Goal: Task Accomplishment & Management: Complete application form

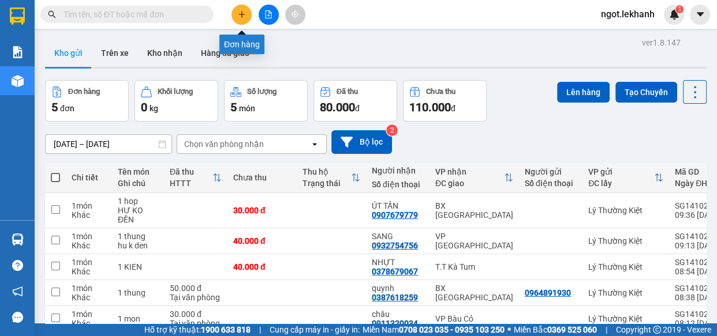
click at [238, 18] on icon "plus" at bounding box center [242, 14] width 8 height 8
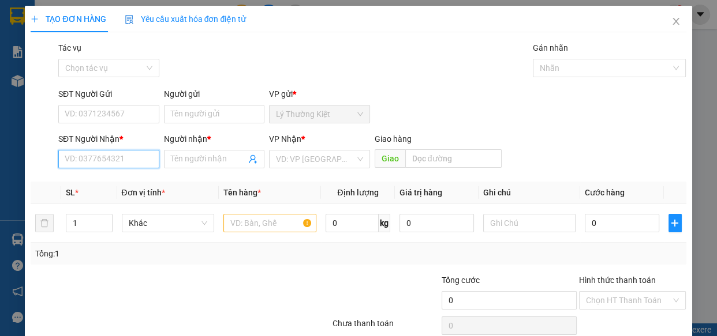
click at [75, 158] on input "SĐT Người Nhận *" at bounding box center [108, 159] width 101 height 18
click at [124, 188] on div "0988369792 - HÀO HIỆP" at bounding box center [109, 182] width 88 height 13
type input "0988369792"
type input "HÀO HIỆP"
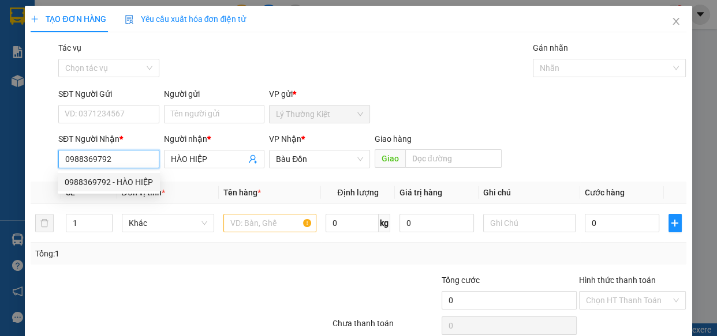
type input "40.000"
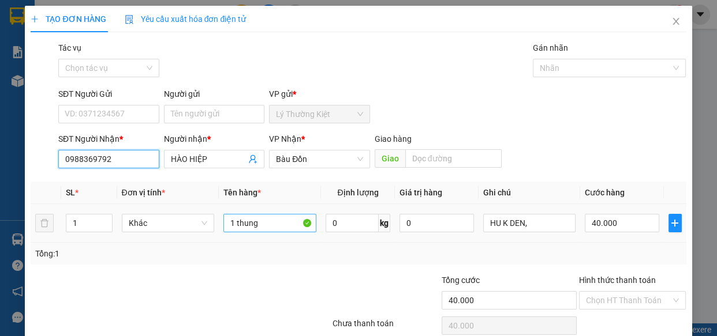
type input "0988369792"
click at [265, 218] on input "1 thung" at bounding box center [269, 223] width 93 height 18
type input "1 cuc"
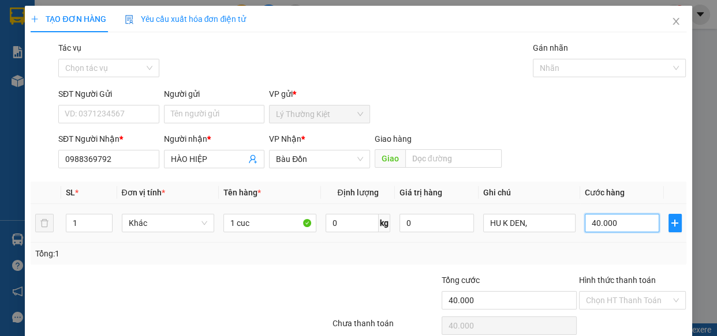
click at [617, 228] on input "40.000" at bounding box center [622, 223] width 74 height 18
type input "3"
type input "30"
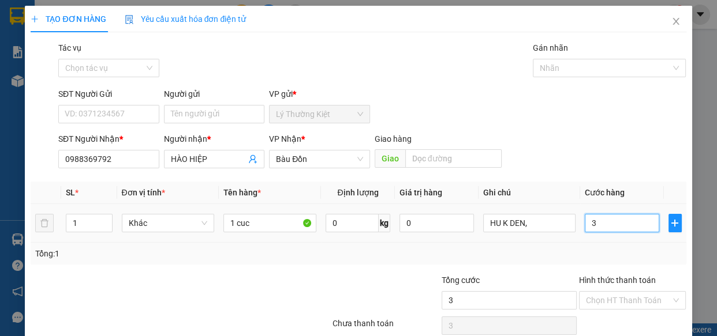
type input "30"
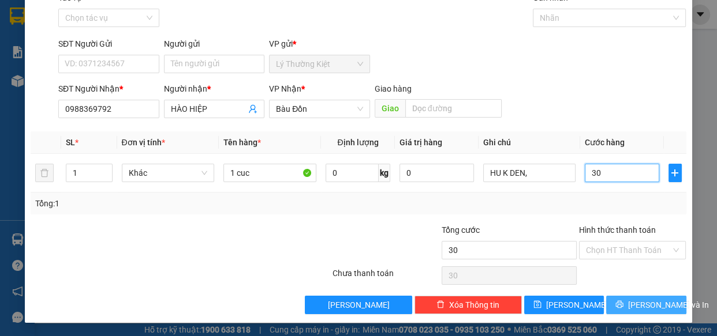
type input "30"
type input "30.000"
click at [654, 306] on span "[PERSON_NAME] và In" at bounding box center [668, 305] width 81 height 13
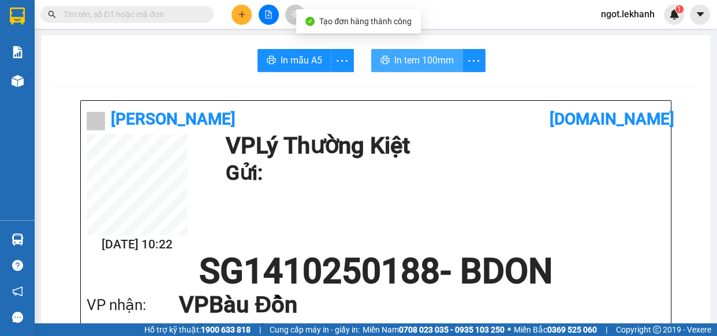
click at [408, 62] on span "In tem 100mm" at bounding box center [423, 60] width 59 height 14
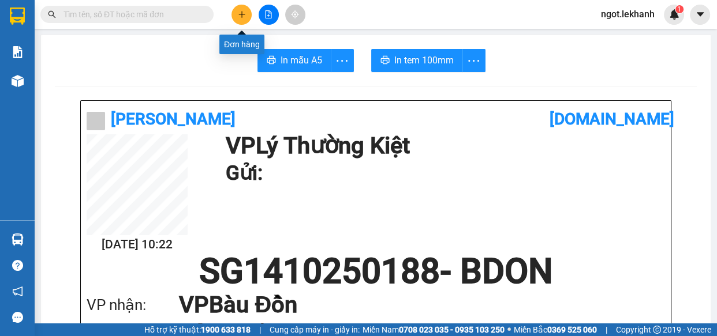
click at [242, 17] on icon "plus" at bounding box center [242, 14] width 8 height 8
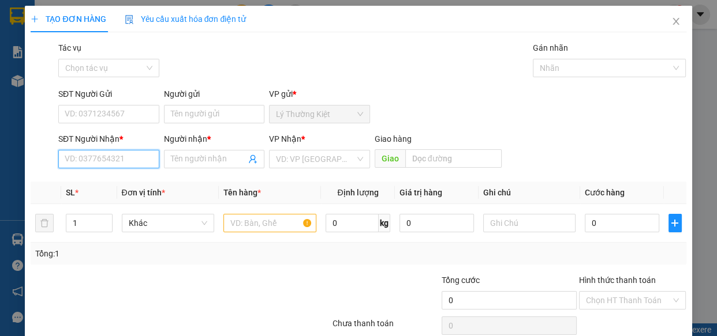
click at [114, 158] on input "SĐT Người Nhận *" at bounding box center [108, 159] width 101 height 18
click at [118, 176] on div "0972872363 - KHOA" at bounding box center [108, 182] width 86 height 13
type input "0972872363"
type input "KHOA"
type input "80.000"
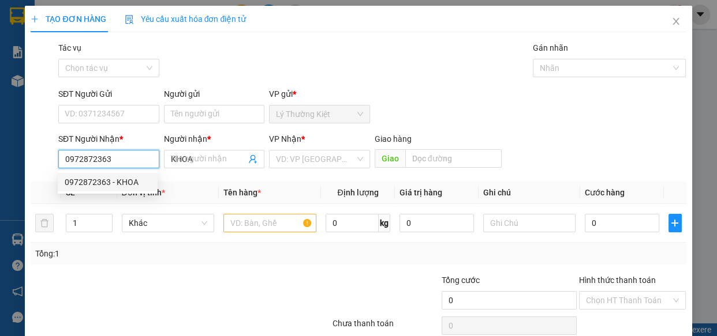
type input "80.000"
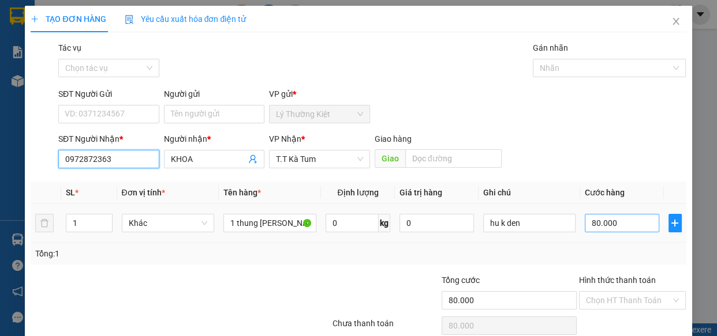
type input "0972872363"
click at [605, 215] on input "80.000" at bounding box center [622, 223] width 74 height 18
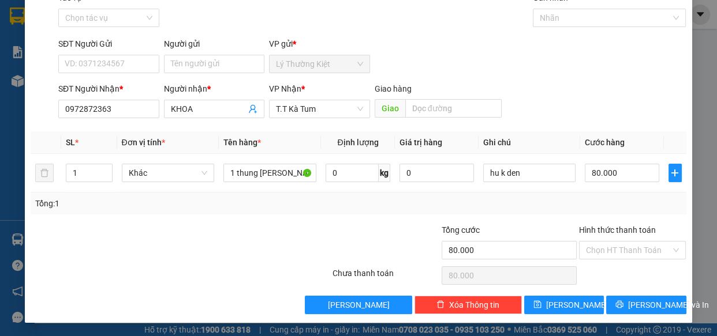
click at [639, 316] on div "TẠO ĐƠN HÀNG Yêu cầu xuất hóa đơn điện tử Transit Pickup Surcharge Ids Transit …" at bounding box center [358, 140] width 667 height 368
click at [642, 306] on span "[PERSON_NAME] và In" at bounding box center [668, 305] width 81 height 13
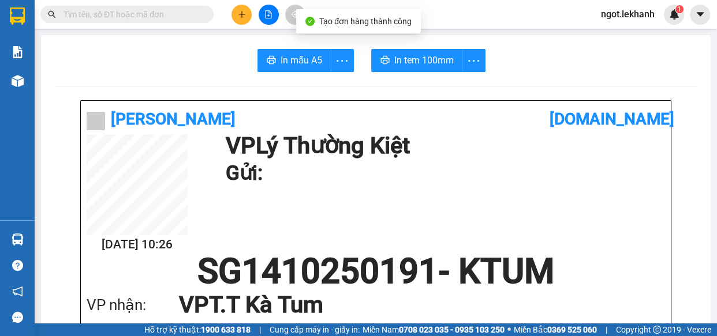
click at [419, 50] on button "In tem 100mm" at bounding box center [417, 60] width 92 height 23
click at [241, 15] on icon "plus" at bounding box center [242, 14] width 8 height 8
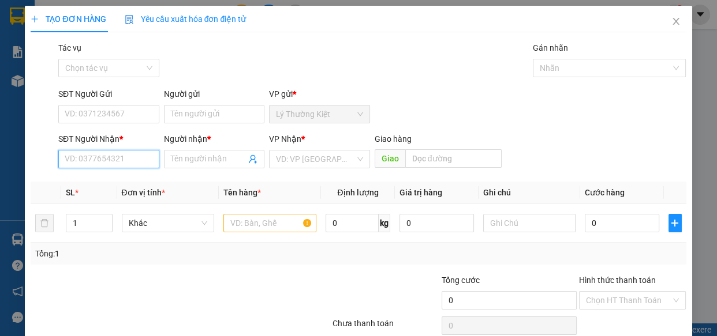
click at [119, 150] on input "SĐT Người Nhận *" at bounding box center [108, 159] width 101 height 18
type input "0975122370"
click at [189, 163] on input "Người nhận *" at bounding box center [209, 159] width 76 height 13
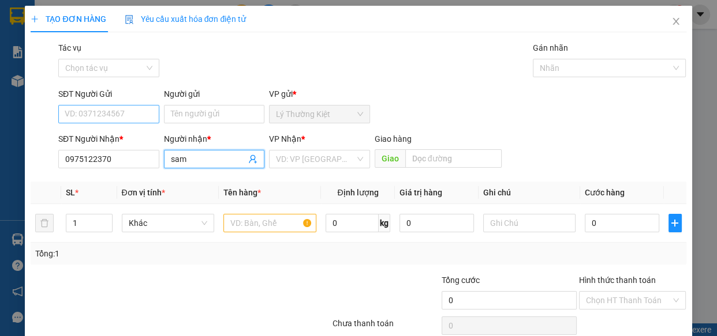
type input "sam"
click at [121, 113] on input "SĐT Người Gửi" at bounding box center [108, 114] width 101 height 18
click at [321, 168] on div "VD: VP [GEOGRAPHIC_DATA]" at bounding box center [319, 159] width 101 height 18
type input "0902827870"
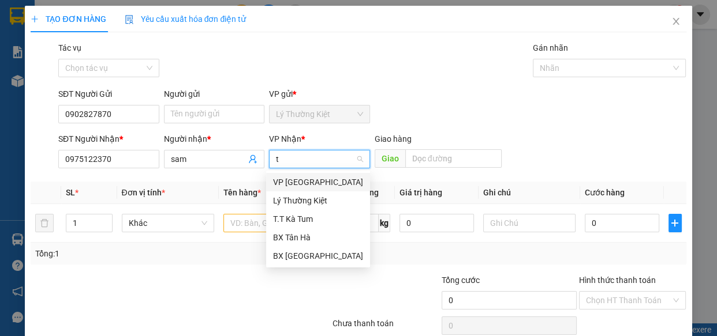
type input "ta"
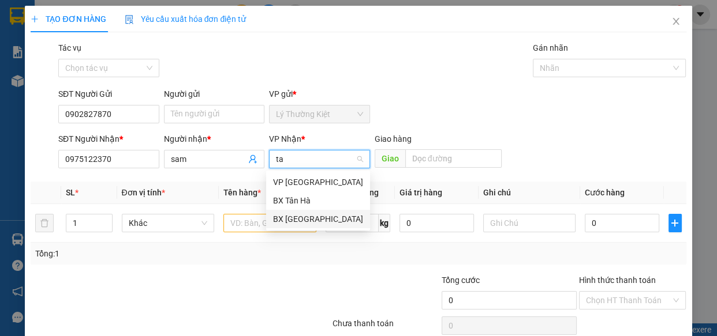
click at [313, 221] on div "BX [GEOGRAPHIC_DATA]" at bounding box center [318, 219] width 90 height 13
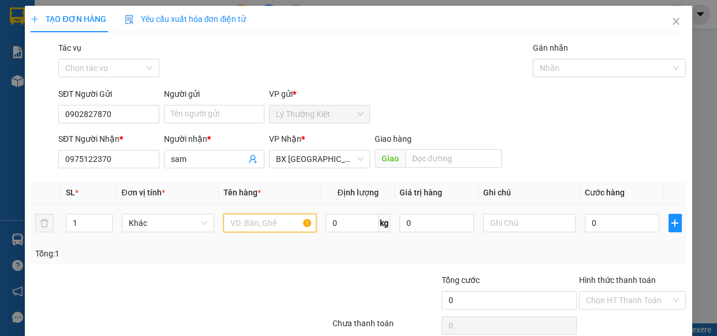
click at [242, 228] on input "text" at bounding box center [269, 223] width 93 height 18
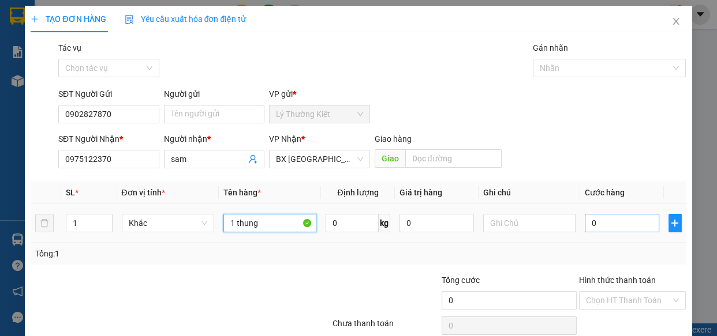
type input "1 thung"
click at [606, 220] on input "0" at bounding box center [622, 223] width 74 height 18
type input "7"
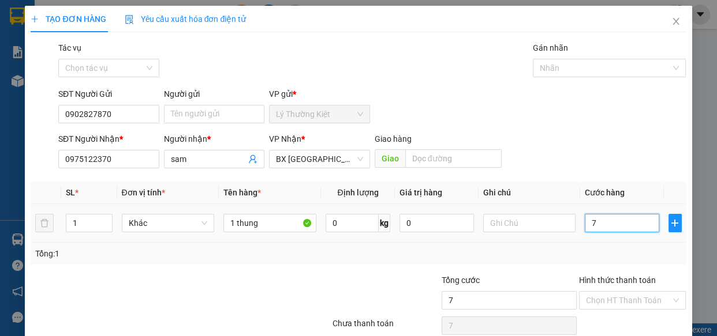
type input "70"
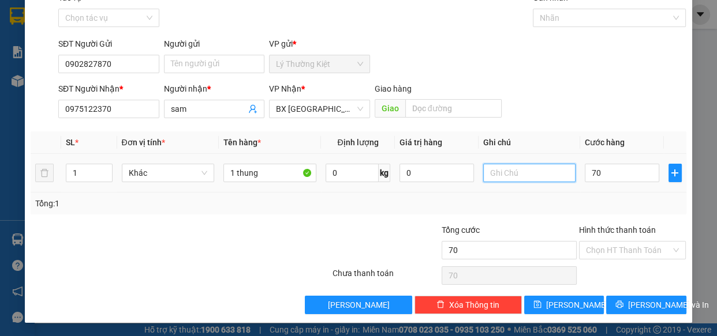
type input "70.000"
click at [551, 170] on input "text" at bounding box center [529, 173] width 93 height 18
type input "k"
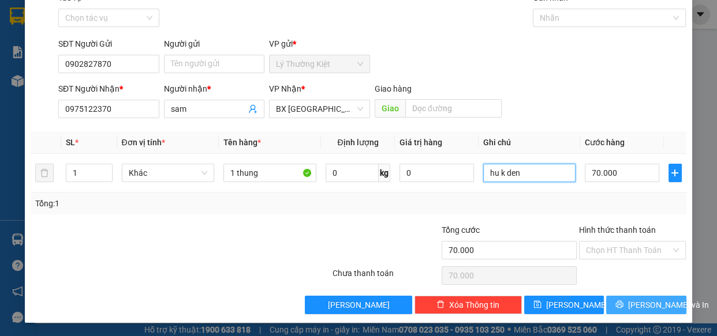
type input "hu k den"
click at [650, 305] on span "[PERSON_NAME] và In" at bounding box center [668, 305] width 81 height 13
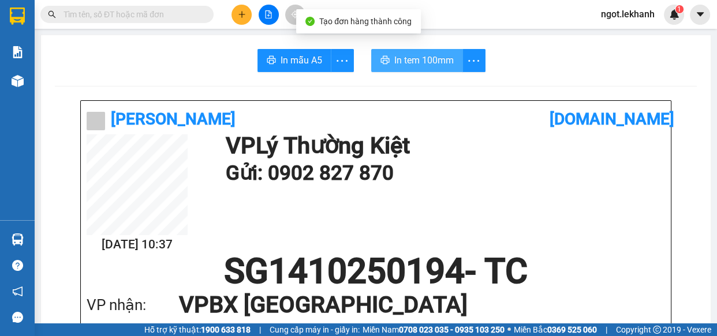
click at [402, 60] on span "In tem 100mm" at bounding box center [423, 60] width 59 height 14
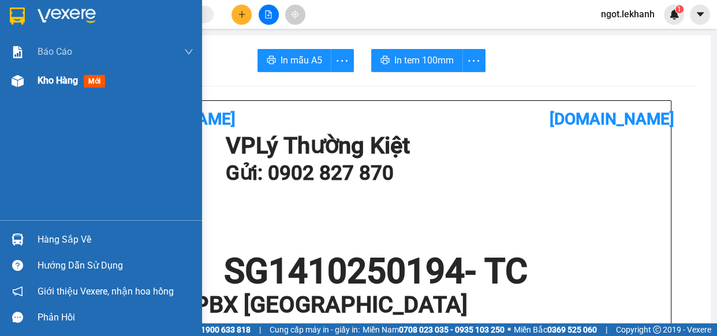
click at [4, 74] on div "Kho hàng mới" at bounding box center [101, 80] width 202 height 29
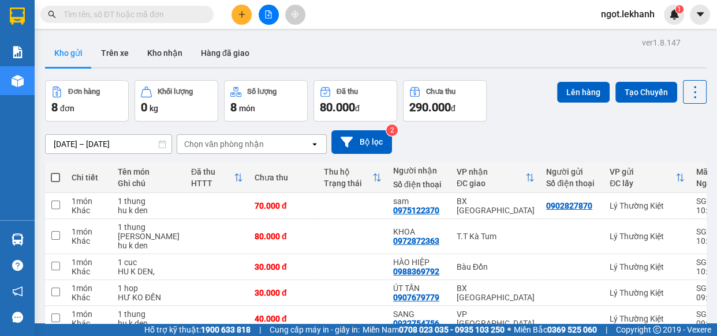
click at [242, 6] on div "Kết quả tìm kiếm ( 0 ) Bộ lọc No Data ngot.lekhanh 1" at bounding box center [358, 14] width 717 height 29
click at [236, 12] on button at bounding box center [241, 15] width 20 height 20
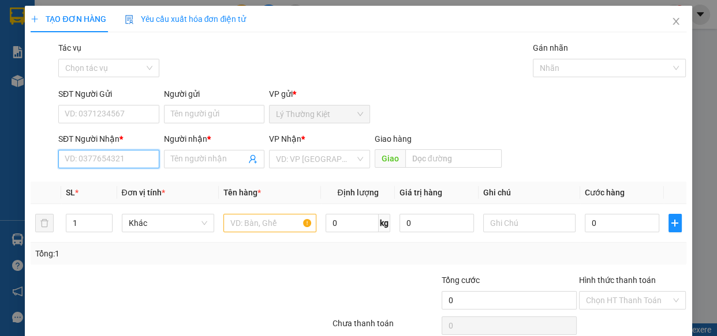
click at [124, 163] on input "SĐT Người Nhận *" at bounding box center [108, 159] width 101 height 18
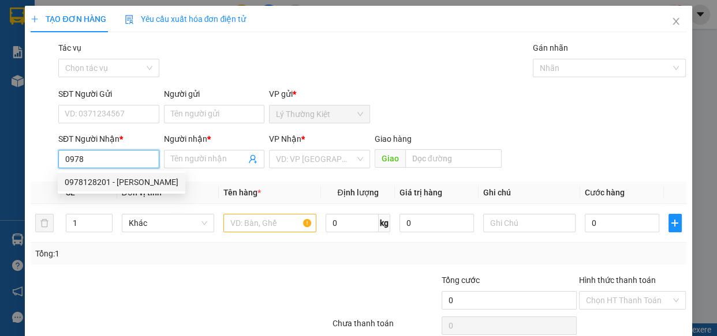
click at [102, 179] on div "0978128201 - [PERSON_NAME]" at bounding box center [122, 182] width 114 height 13
type input "0978128201"
type input "DŨNG CHINH"
type input "30.000"
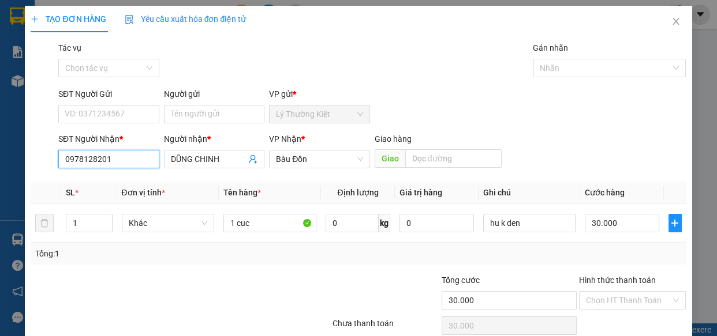
scroll to position [50, 0]
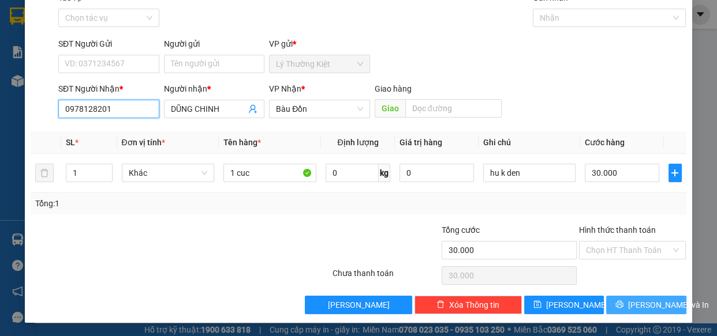
type input "0978128201"
click at [620, 301] on icon "printer" at bounding box center [620, 305] width 8 height 8
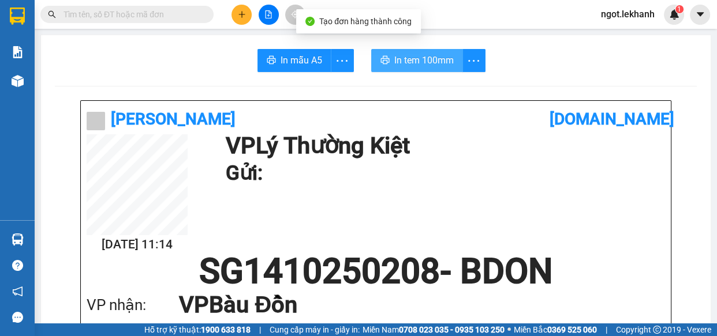
click at [398, 68] on button "In tem 100mm" at bounding box center [417, 60] width 92 height 23
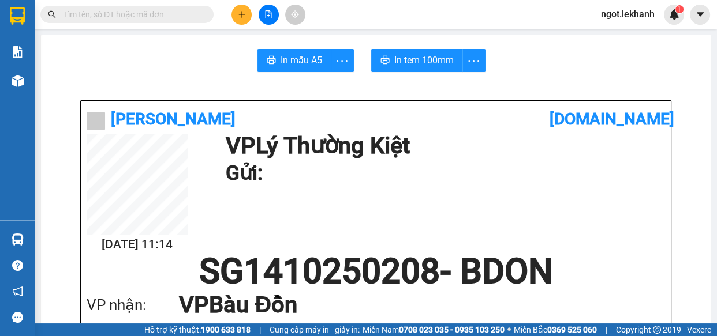
click at [238, 16] on icon "plus" at bounding box center [242, 14] width 8 height 8
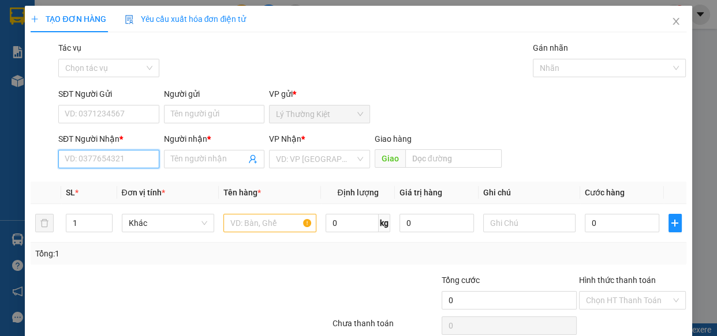
click at [85, 164] on input "SĐT Người Nhận *" at bounding box center [108, 159] width 101 height 18
click at [95, 185] on div "0963795794 - TÙNG" at bounding box center [108, 182] width 86 height 13
type input "0963795794"
type input "TÙNG"
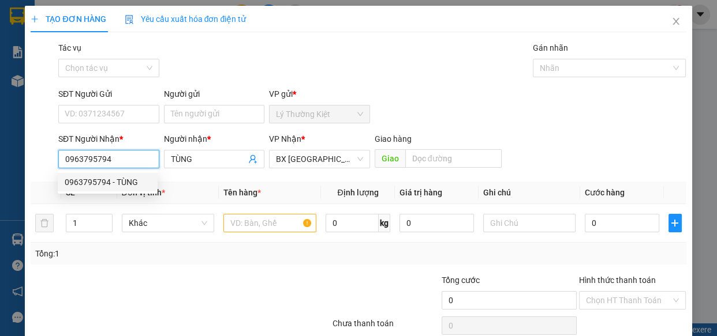
type input "30.000"
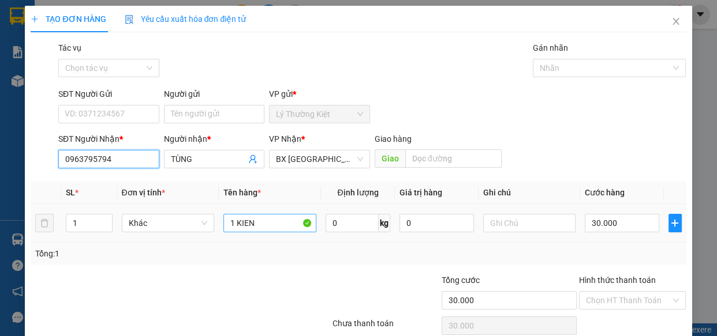
type input "0963795794"
click at [253, 221] on input "1 KIEN" at bounding box center [269, 223] width 93 height 18
type input "2 kien"
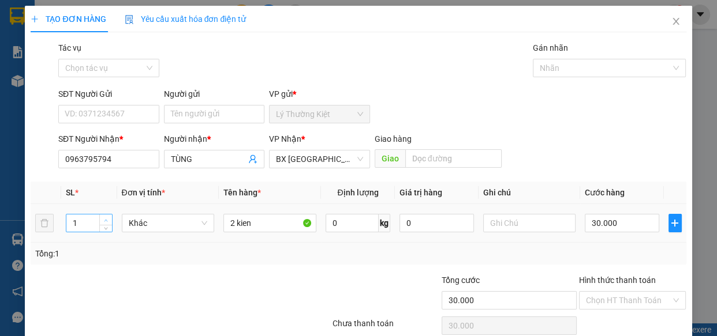
type input "2"
click at [110, 219] on span "Increase Value" at bounding box center [105, 220] width 13 height 10
click at [611, 216] on input "30.000" at bounding box center [622, 223] width 74 height 18
type input "7"
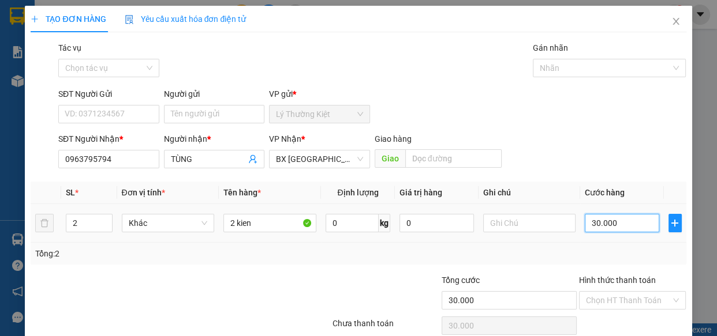
type input "7"
type input "70"
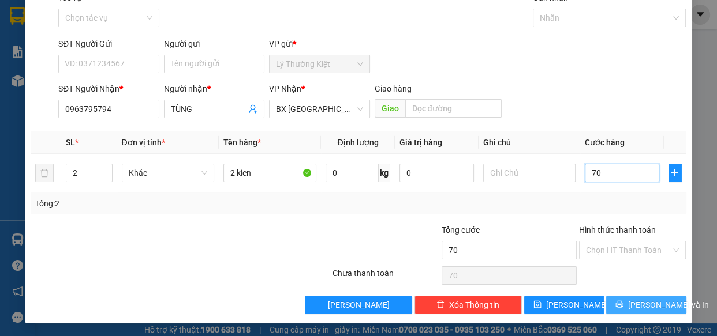
type input "70"
type input "70.000"
click at [652, 306] on span "[PERSON_NAME] và In" at bounding box center [668, 305] width 81 height 13
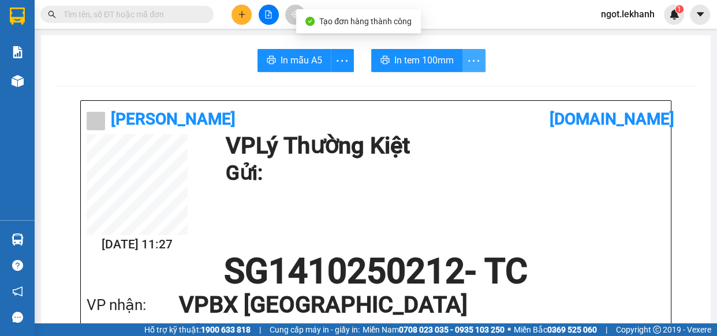
click at [479, 60] on span "more" at bounding box center [474, 61] width 22 height 14
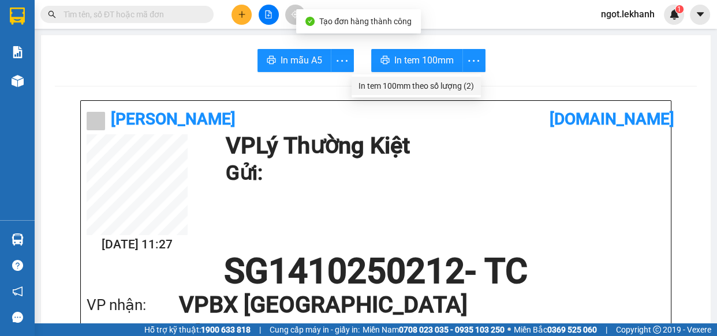
click at [470, 87] on div "In tem 100mm theo số lượng (2)" at bounding box center [415, 86] width 115 height 13
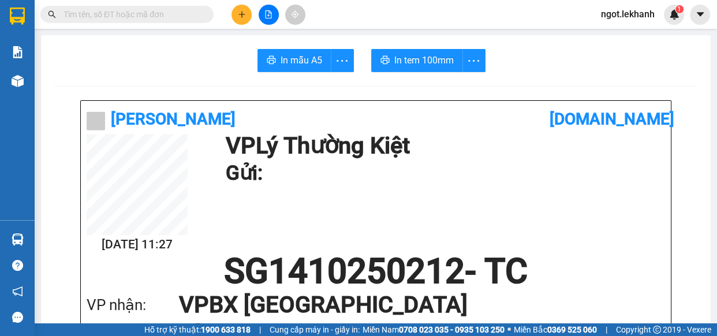
click at [243, 5] on button at bounding box center [241, 15] width 20 height 20
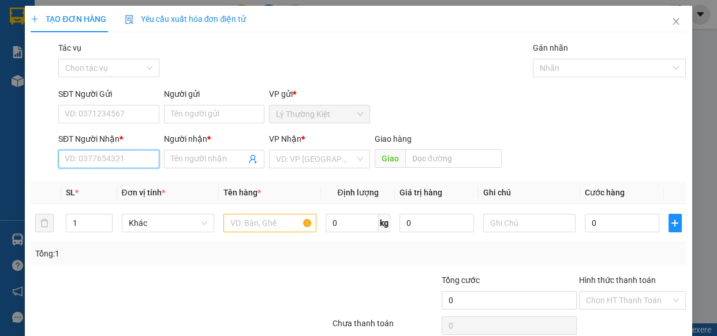
click at [126, 160] on input "SĐT Người Nhận *" at bounding box center [108, 159] width 101 height 18
type input "09076"
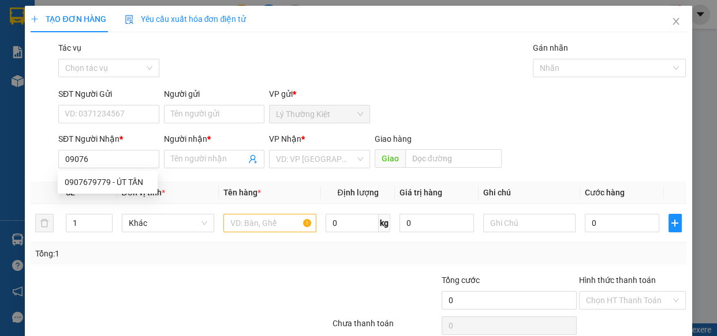
click at [124, 191] on div "0907679779 0907679779 - ÚT TẤN" at bounding box center [108, 182] width 100 height 23
click at [127, 179] on div "Transit Pickup Surcharge Ids Transit Deliver Surcharge Ids Transit Deliver Surc…" at bounding box center [358, 203] width 655 height 323
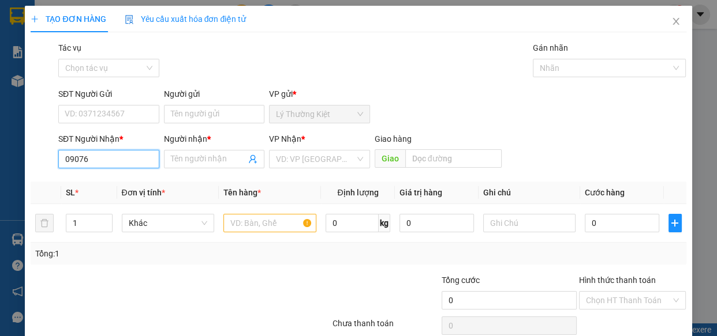
click at [124, 166] on input "09076" at bounding box center [108, 159] width 101 height 18
click at [129, 181] on div "0907679779 - ÚT TẤN" at bounding box center [108, 182] width 86 height 13
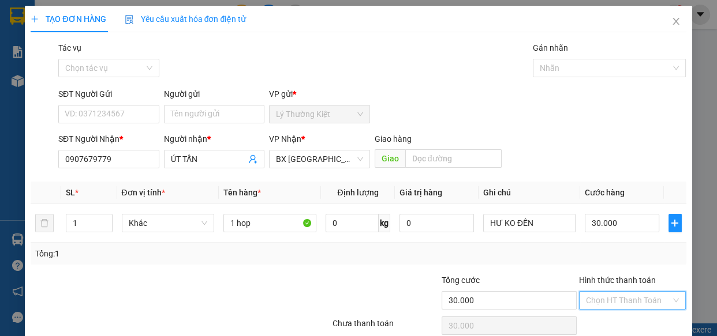
click at [630, 292] on input "Hình thức thanh toán" at bounding box center [628, 300] width 85 height 17
click at [625, 317] on div "Tại văn phòng" at bounding box center [625, 323] width 92 height 13
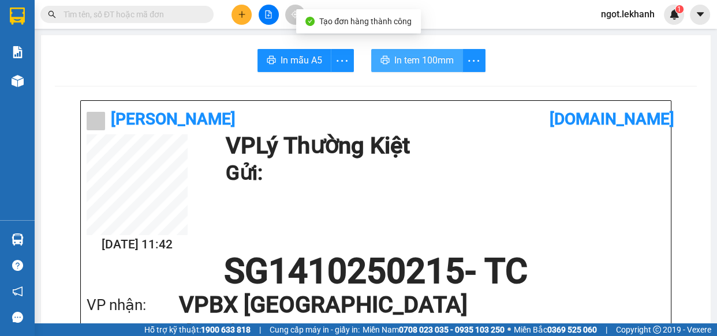
click at [427, 61] on span "In tem 100mm" at bounding box center [423, 60] width 59 height 14
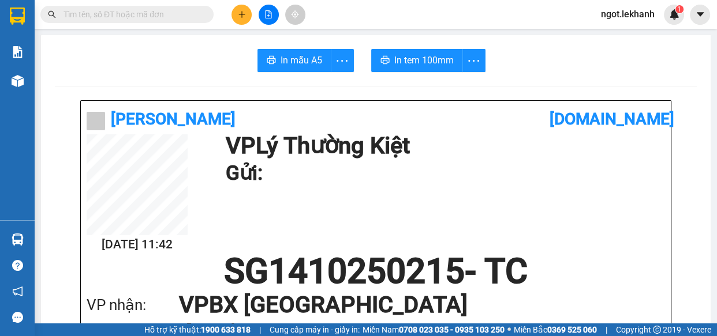
click at [248, 13] on button at bounding box center [241, 15] width 20 height 20
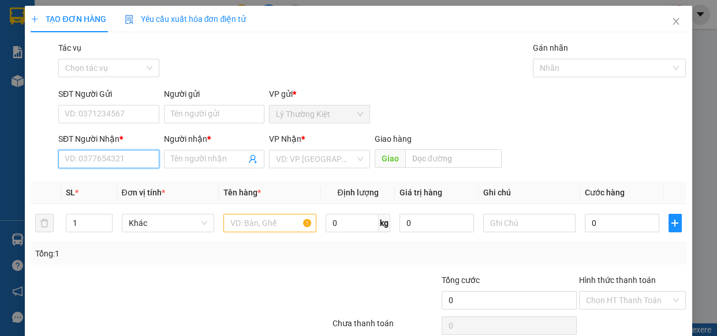
click at [107, 158] on input "SĐT Người Nhận *" at bounding box center [108, 159] width 101 height 18
click at [117, 177] on div "0979844399 - BÌNH" at bounding box center [108, 182] width 86 height 13
type input "0979844399"
type input "BÌNH"
type input "50.000"
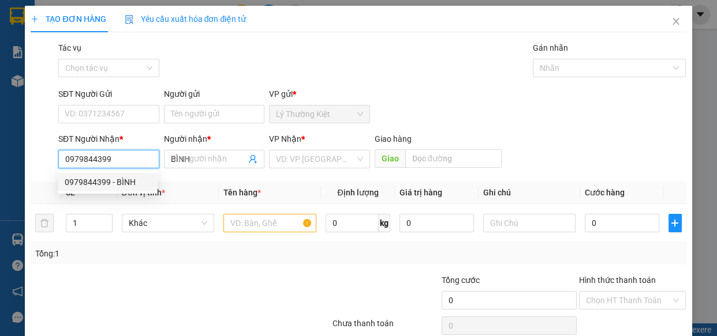
type input "50.000"
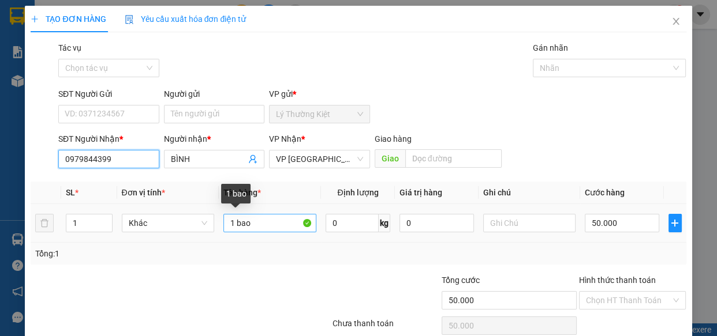
type input "0979844399"
click at [272, 225] on input "1 bao" at bounding box center [269, 223] width 93 height 18
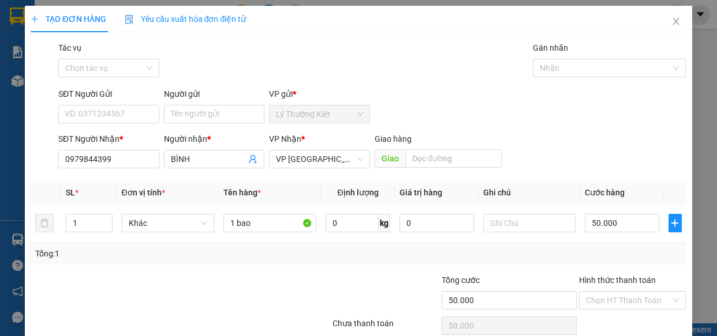
click at [158, 119] on div "SĐT Người Gửi VD: 0371234567" at bounding box center [109, 108] width 106 height 40
click at [140, 117] on input "SĐT Người Gửi" at bounding box center [108, 114] width 101 height 18
click at [132, 119] on input "SĐT Người Gửi" at bounding box center [108, 114] width 101 height 18
type input "0908214909"
click at [205, 158] on input "BÌNH" at bounding box center [209, 159] width 76 height 13
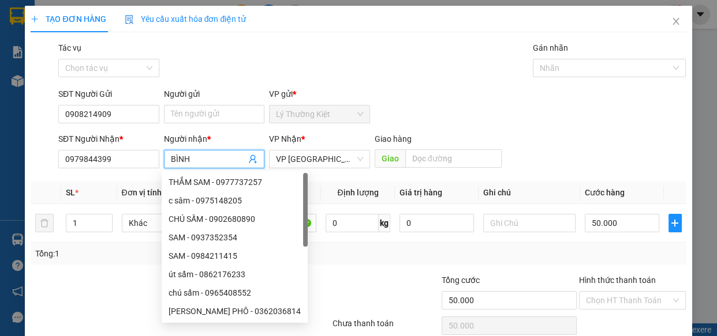
click at [207, 159] on input "BÌNH" at bounding box center [209, 159] width 76 height 13
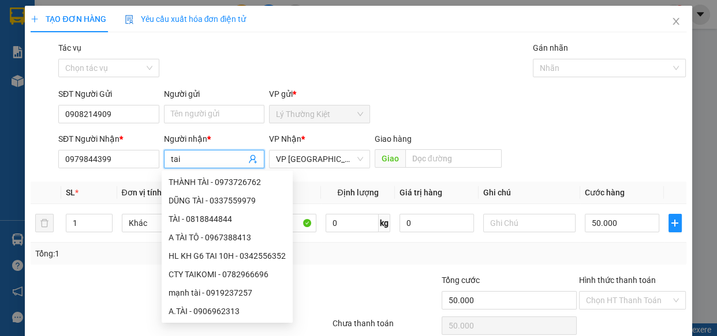
type input "tai"
click at [539, 124] on div "SĐT Người Gửi 0908214909 Người gửi Tên người gửi VP gửi * Lý Thường Kiệt" at bounding box center [372, 108] width 633 height 40
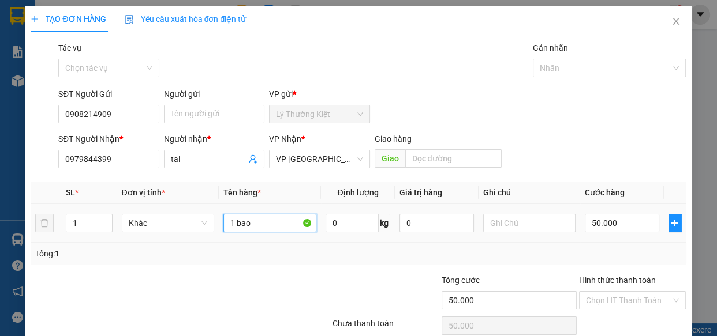
click at [261, 231] on input "1 bao" at bounding box center [269, 223] width 93 height 18
type input "1 thung"
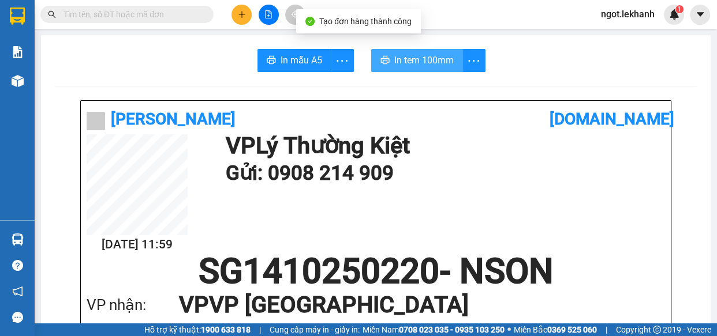
drag, startPoint x: 371, startPoint y: 40, endPoint x: 455, endPoint y: 72, distance: 90.6
click at [416, 58] on span "In tem 100mm" at bounding box center [423, 60] width 59 height 14
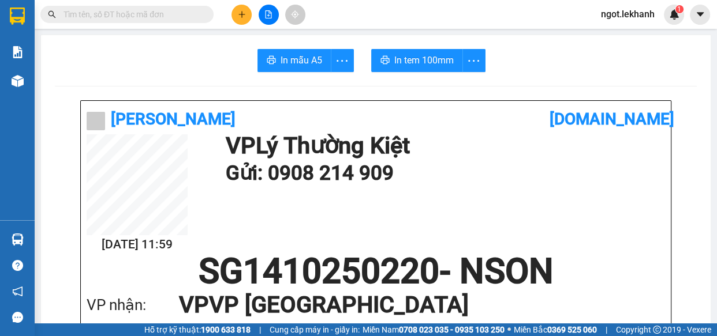
click at [231, 17] on div at bounding box center [268, 15] width 87 height 20
click at [232, 17] on button at bounding box center [241, 15] width 20 height 20
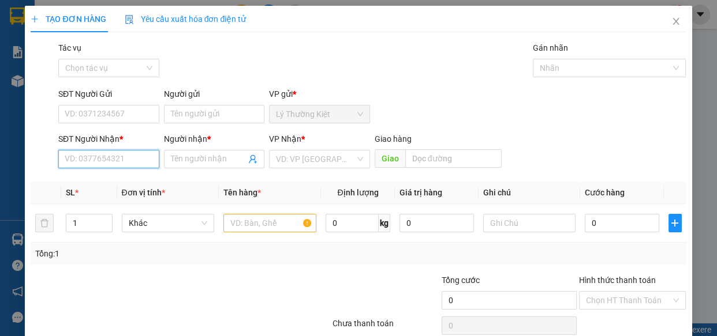
click at [118, 151] on input "SĐT Người Nhận *" at bounding box center [108, 159] width 101 height 18
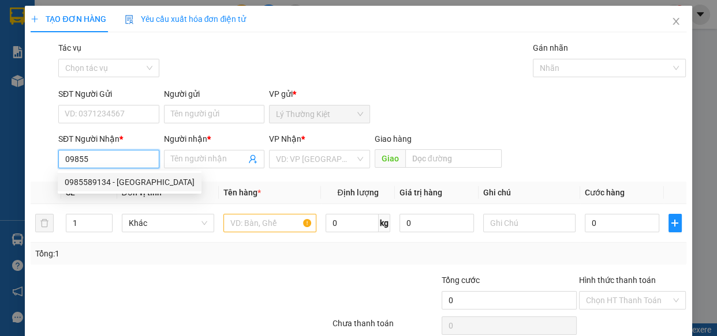
click at [117, 180] on div "0985589134 - [GEOGRAPHIC_DATA]" at bounding box center [130, 182] width 130 height 13
type input "0985589134"
type input "ĐỨC"
type input "30.000"
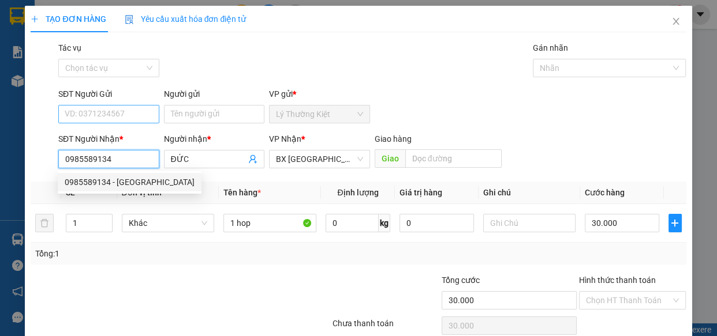
type input "0985589134"
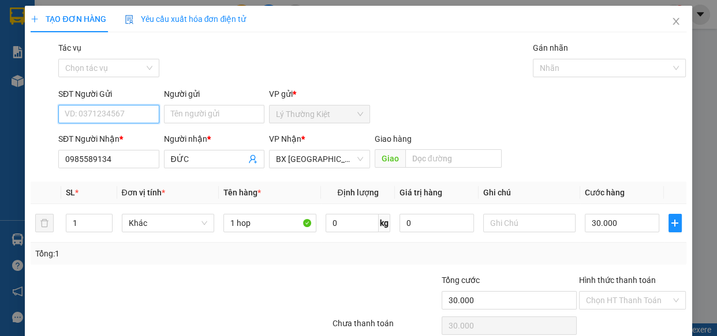
click at [113, 117] on input "SĐT Người Gửi" at bounding box center [108, 114] width 101 height 18
drag, startPoint x: 129, startPoint y: 136, endPoint x: 179, endPoint y: 144, distance: 50.9
click at [129, 136] on div "0962897746 - TOÀN" at bounding box center [108, 137] width 86 height 13
type input "0962897746"
type input "TOÀN"
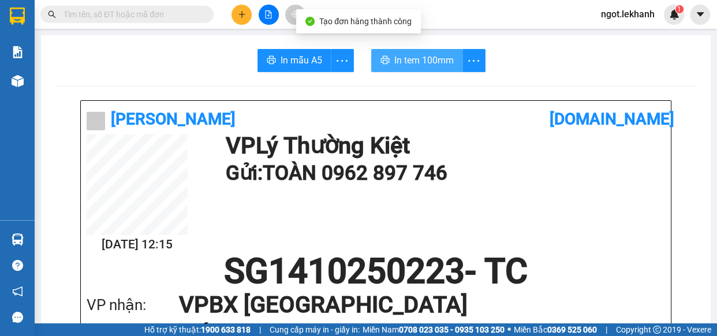
drag, startPoint x: 427, startPoint y: 58, endPoint x: 435, endPoint y: 78, distance: 21.5
click at [427, 58] on span "In tem 100mm" at bounding box center [423, 60] width 59 height 14
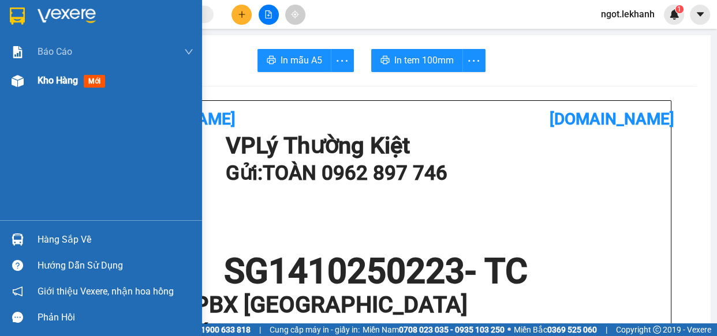
click at [54, 75] on span "Kho hàng" at bounding box center [58, 80] width 40 height 11
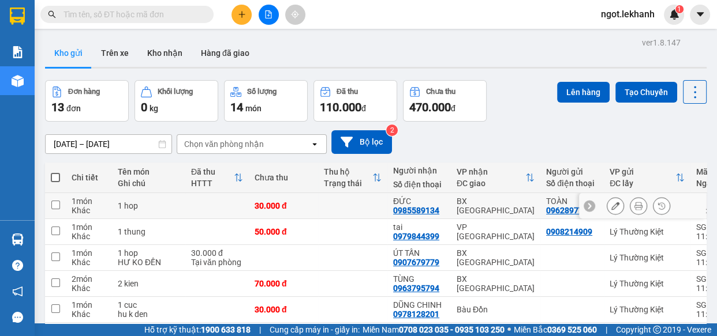
click at [630, 203] on button at bounding box center [638, 206] width 16 height 20
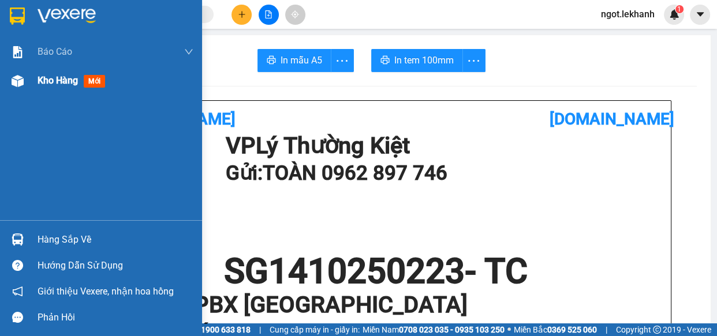
drag, startPoint x: 13, startPoint y: 94, endPoint x: 87, endPoint y: 83, distance: 75.3
click at [13, 93] on div "Kho hàng mới" at bounding box center [101, 80] width 202 height 29
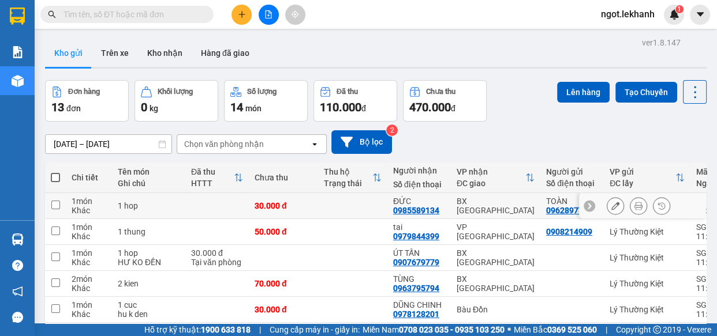
click at [618, 206] on div at bounding box center [638, 205] width 63 height 17
click at [607, 201] on button at bounding box center [615, 206] width 16 height 20
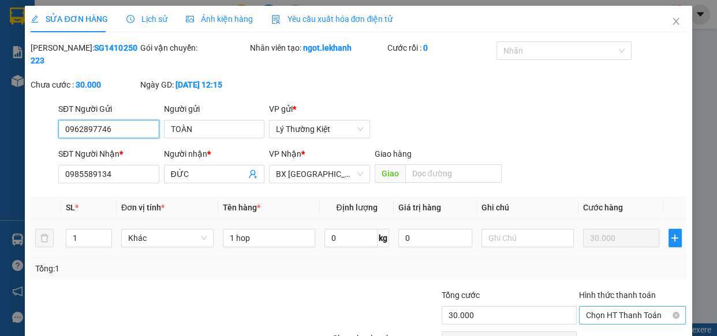
click at [621, 307] on span "Chọn HT Thanh Toán" at bounding box center [632, 315] width 93 height 17
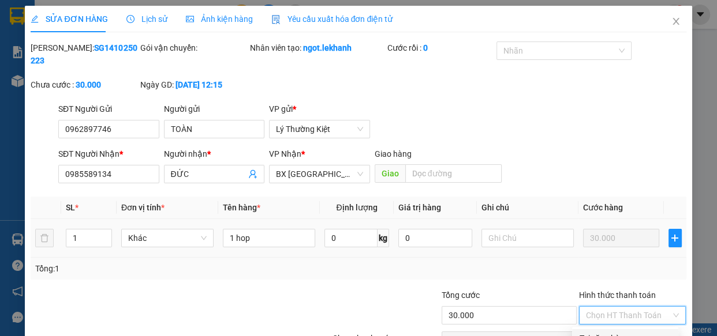
click at [613, 332] on div "Tại văn phòng" at bounding box center [625, 338] width 92 height 13
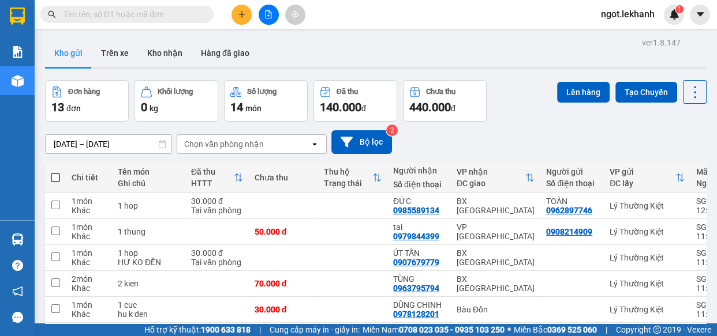
click at [235, 18] on button at bounding box center [241, 15] width 20 height 20
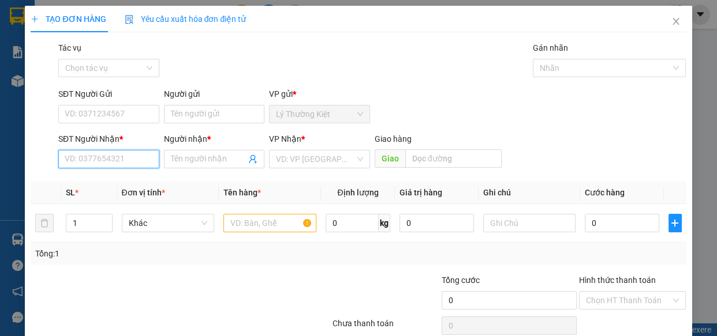
click at [92, 156] on input "SĐT Người Nhận *" at bounding box center [108, 159] width 101 height 18
click at [115, 177] on div "0989964757 - HÀ" at bounding box center [108, 182] width 86 height 13
type input "0989964757"
type input "HÀ"
type input "30.000"
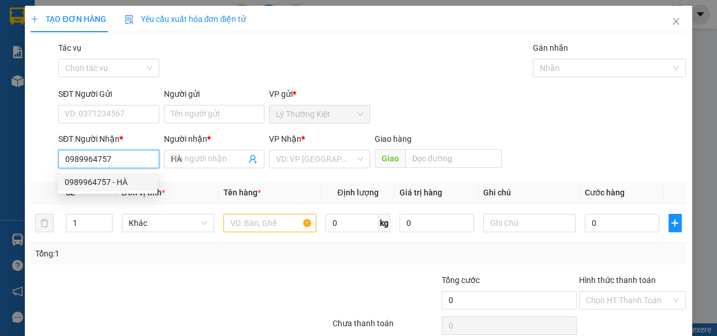
type input "30.000"
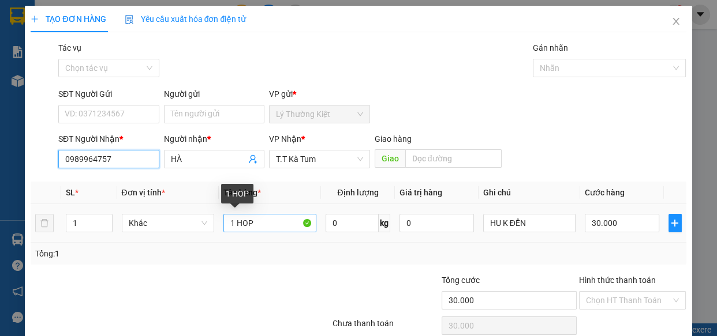
type input "0989964757"
click at [250, 226] on input "1 HOP" at bounding box center [269, 223] width 93 height 18
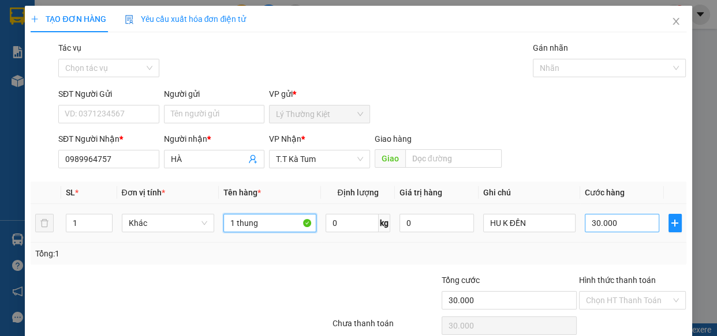
type input "1 thung"
type input "4"
type input "40"
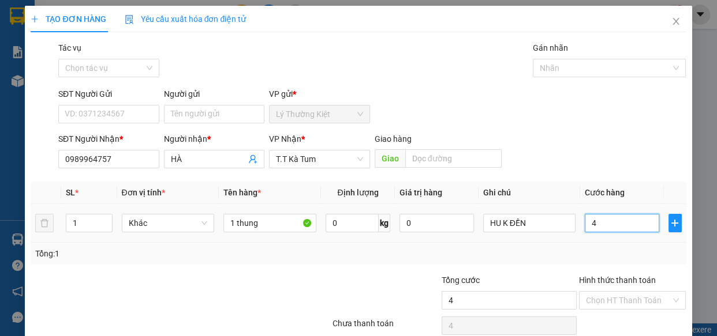
type input "40"
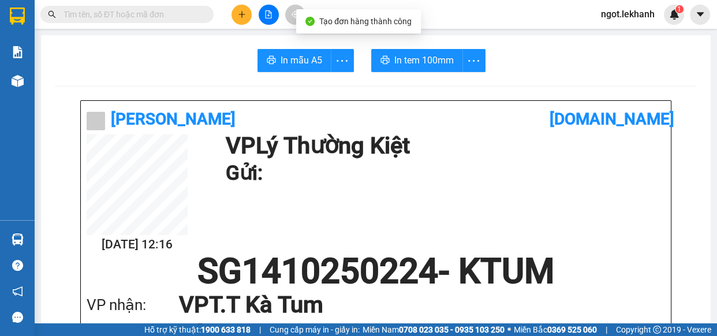
drag, startPoint x: 403, startPoint y: 40, endPoint x: 407, endPoint y: 46, distance: 7.5
drag, startPoint x: 412, startPoint y: 53, endPoint x: 432, endPoint y: 72, distance: 28.6
click at [416, 62] on span "In tem 100mm" at bounding box center [423, 60] width 59 height 14
